Goal: Task Accomplishment & Management: Use online tool/utility

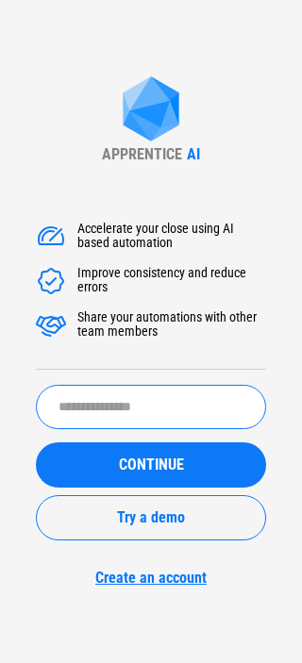
click at [137, 403] on input "text" at bounding box center [151, 407] width 230 height 44
